Goal: Navigation & Orientation: Find specific page/section

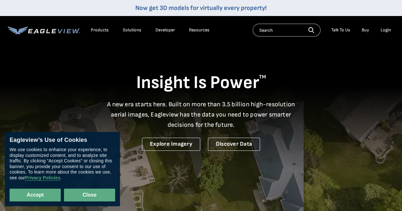
click at [76, 194] on button "Close" at bounding box center [89, 194] width 51 height 13
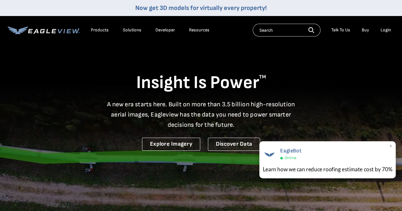
click at [389, 146] on span "×" at bounding box center [391, 146] width 4 height 7
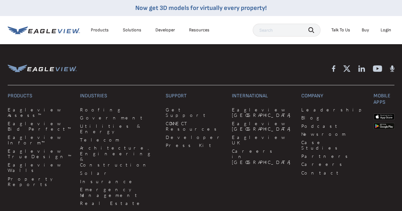
scroll to position [1635, 0]
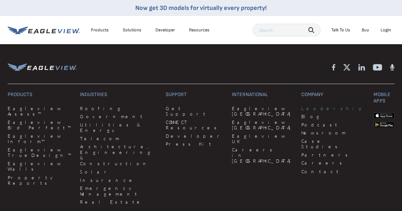
click at [301, 111] on link "Leadership" at bounding box center [333, 108] width 65 height 6
